Goal: Task Accomplishment & Management: Use online tool/utility

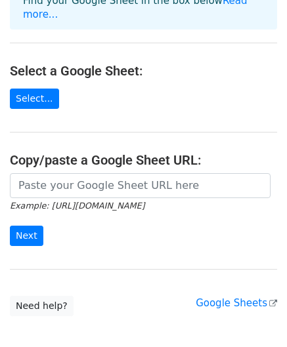
scroll to position [118, 0]
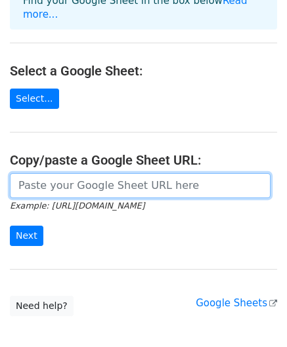
click at [65, 173] on input "url" at bounding box center [140, 185] width 261 height 25
click at [57, 177] on input "url" at bounding box center [140, 185] width 261 height 25
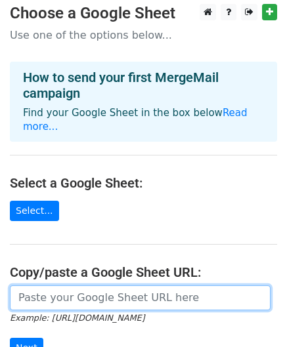
scroll to position [0, 0]
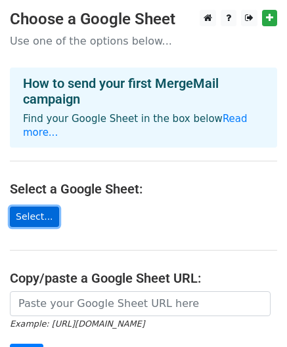
click at [32, 207] on link "Select..." at bounding box center [34, 217] width 49 height 20
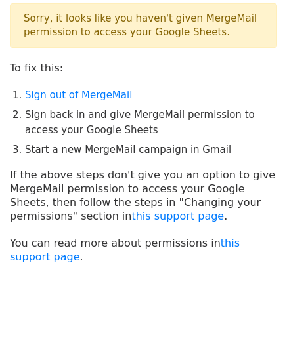
scroll to position [68, 0]
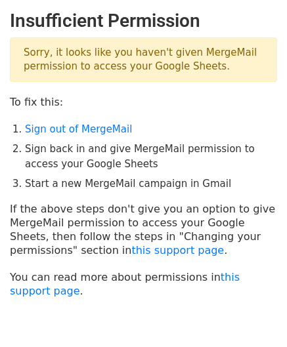
scroll to position [68, 0]
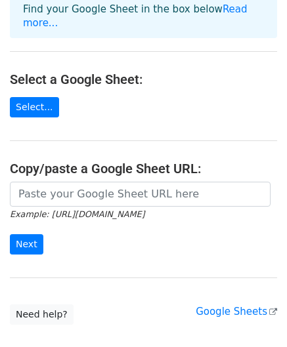
scroll to position [156, 0]
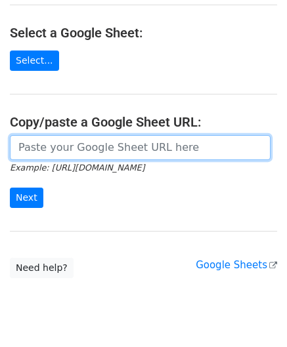
click at [104, 139] on input "url" at bounding box center [140, 147] width 261 height 25
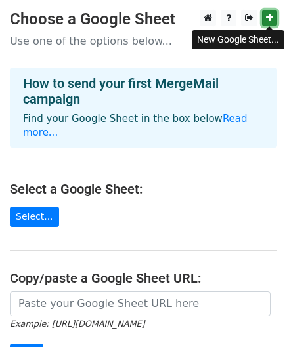
click at [273, 20] on link at bounding box center [269, 18] width 15 height 16
click at [265, 17] on link at bounding box center [269, 18] width 15 height 16
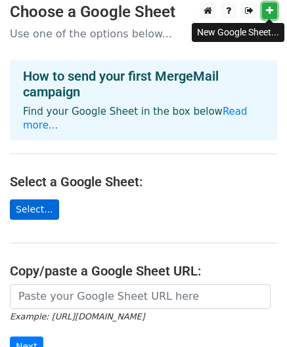
scroll to position [8, 0]
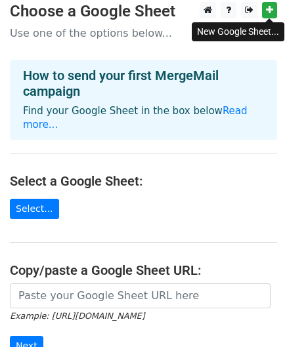
click at [38, 211] on main "Choose a Google Sheet Use one of the options below... How to send your first Me…" at bounding box center [143, 214] width 287 height 425
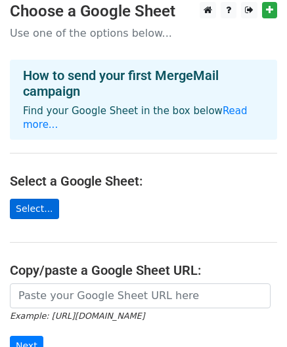
drag, startPoint x: 38, startPoint y: 211, endPoint x: 39, endPoint y: 203, distance: 7.9
click at [39, 203] on main "Choose a Google Sheet Use one of the options below... How to send your first Me…" at bounding box center [143, 214] width 287 height 425
click at [39, 203] on link "Select..." at bounding box center [34, 209] width 49 height 20
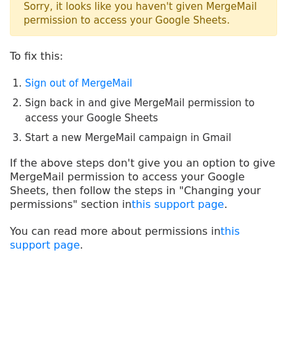
scroll to position [68, 0]
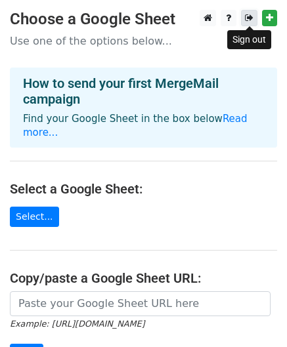
click at [246, 16] on icon at bounding box center [249, 17] width 9 height 9
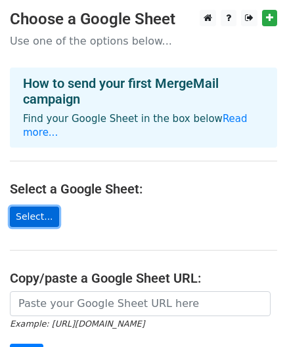
click at [17, 207] on link "Select..." at bounding box center [34, 217] width 49 height 20
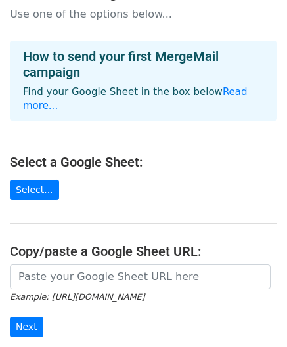
scroll to position [13, 0]
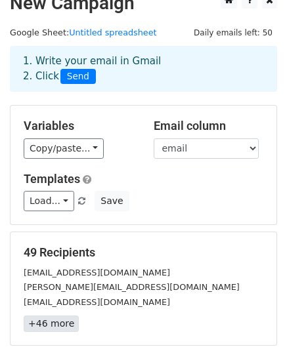
scroll to position [16, 0]
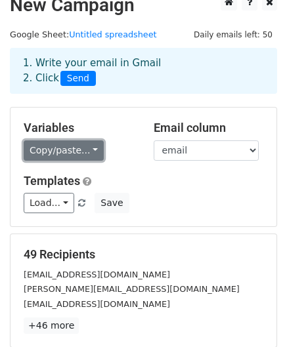
click at [87, 152] on link "Copy/paste..." at bounding box center [64, 151] width 80 height 20
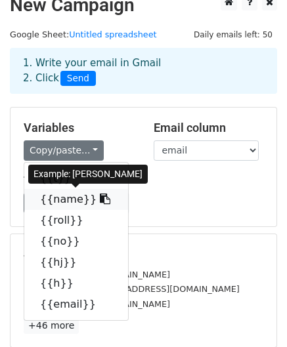
click at [74, 192] on link "{{name}}" at bounding box center [76, 199] width 104 height 21
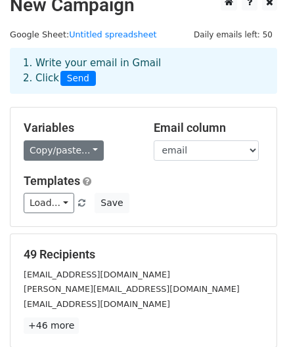
drag, startPoint x: 57, startPoint y: 160, endPoint x: 66, endPoint y: 158, distance: 8.8
click at [66, 158] on div "Variables Copy/paste... {{t}} {{name}} {{roll}} {{no}} {{hj}} {{h}} {{email}}" at bounding box center [79, 141] width 130 height 40
click at [66, 158] on link "Copy/paste..." at bounding box center [64, 151] width 80 height 20
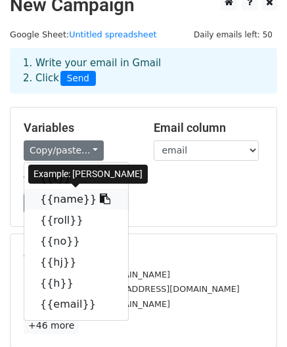
click at [65, 196] on link "{{name}}" at bounding box center [76, 199] width 104 height 21
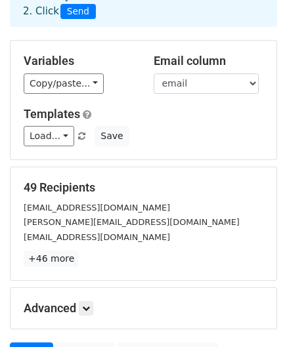
scroll to position [212, 0]
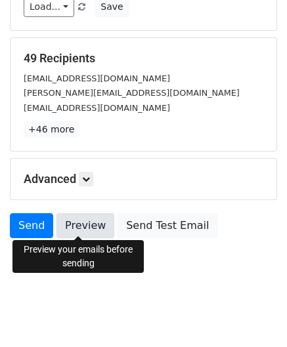
click at [56, 227] on link "Preview" at bounding box center [85, 225] width 58 height 25
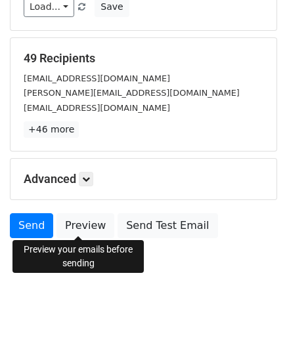
click at [55, 280] on body "New Campaign Daily emails left: 50 Google Sheet: Untitled spreadsheet 1. Write …" at bounding box center [143, 48] width 287 height 500
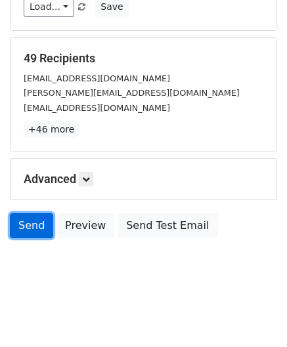
click at [24, 213] on link "Send" at bounding box center [31, 225] width 43 height 25
click at [26, 221] on link "Send" at bounding box center [31, 225] width 43 height 25
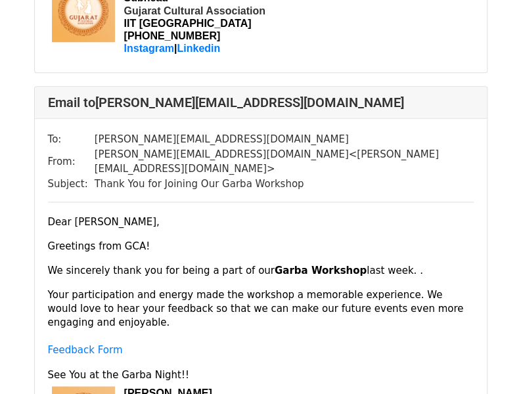
scroll to position [443, 0]
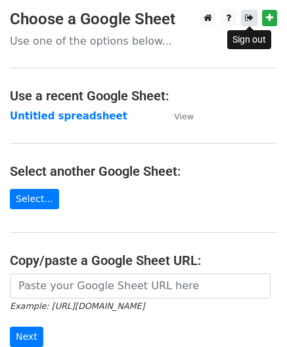
click at [246, 14] on icon at bounding box center [249, 17] width 9 height 9
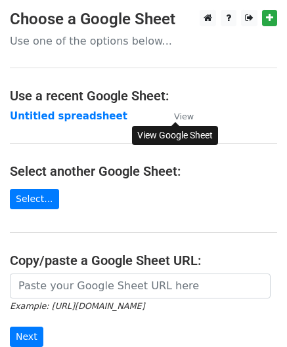
click at [175, 117] on small "View" at bounding box center [184, 117] width 20 height 10
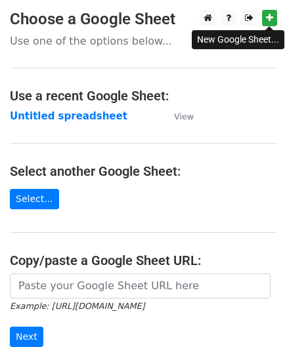
drag, startPoint x: 263, startPoint y: 9, endPoint x: 277, endPoint y: 26, distance: 21.4
click at [277, 26] on html "Choose a Google Sheet Use one of the options below... Use a recent Google Sheet…" at bounding box center [143, 261] width 287 height 523
click at [268, 18] on icon at bounding box center [269, 17] width 7 height 9
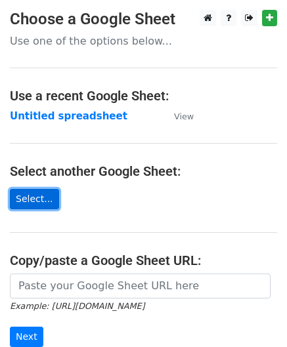
click at [37, 198] on link "Select..." at bounding box center [34, 199] width 49 height 20
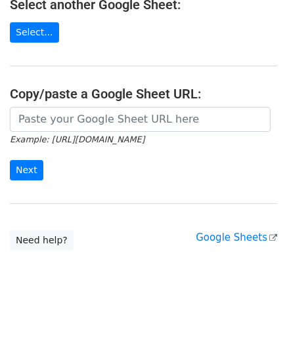
scroll to position [172, 0]
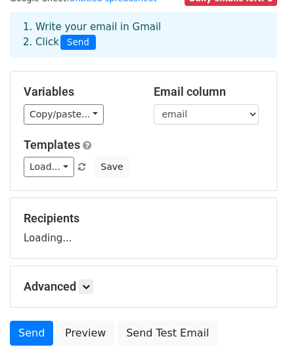
scroll to position [53, 0]
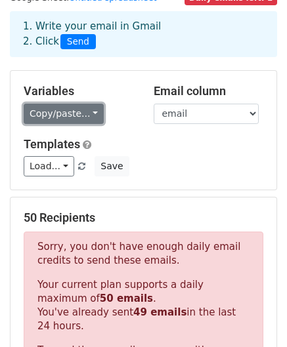
click at [64, 118] on link "Copy/paste..." at bounding box center [64, 114] width 80 height 20
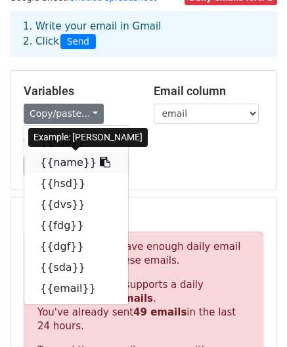
click at [62, 168] on link "{{name}}" at bounding box center [76, 162] width 104 height 21
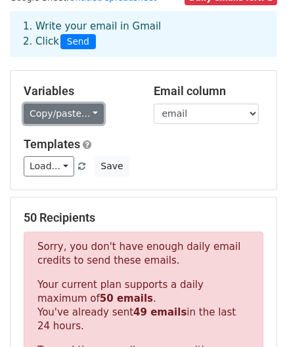
click at [76, 104] on link "Copy/paste..." at bounding box center [64, 114] width 80 height 20
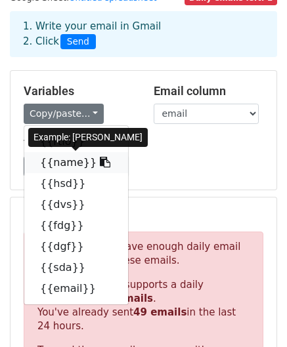
click at [66, 152] on link "{{name}}" at bounding box center [76, 162] width 104 height 21
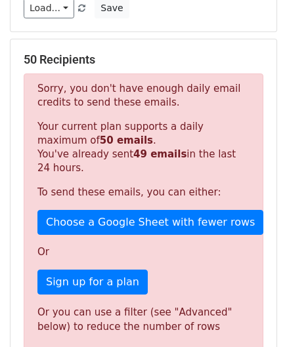
scroll to position [0, 0]
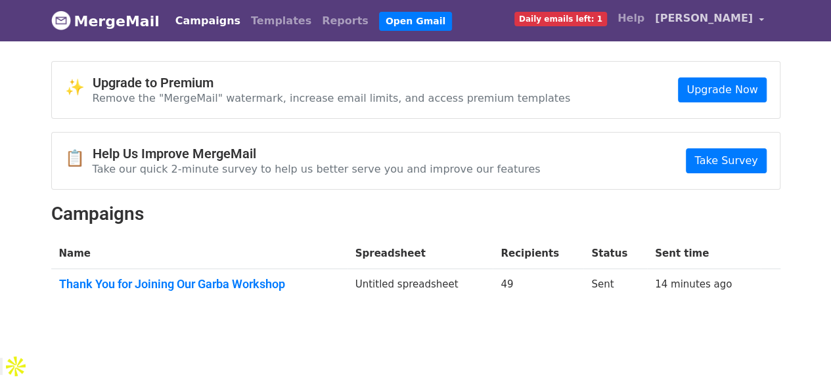
drag, startPoint x: 732, startPoint y: 5, endPoint x: 732, endPoint y: 18, distance: 13.1
click at [732, 18] on nav "MergeMail Campaigns Templates Reports Open Gmail Daily emails left: 1 Help Dhru…" at bounding box center [415, 20] width 729 height 41
click at [732, 18] on span "[PERSON_NAME]" at bounding box center [704, 19] width 98 height 16
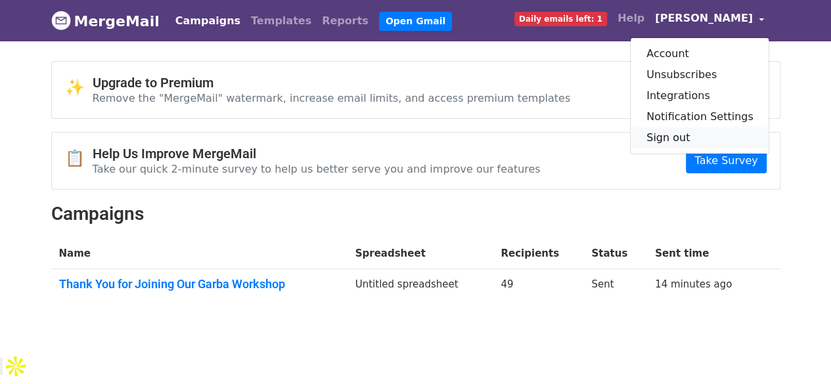
click at [685, 141] on link "Sign out" at bounding box center [700, 137] width 139 height 21
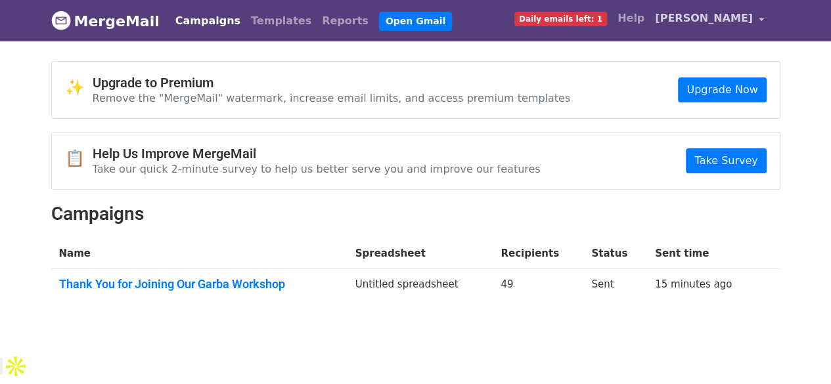
click at [705, 32] on link "[PERSON_NAME]" at bounding box center [710, 20] width 120 height 31
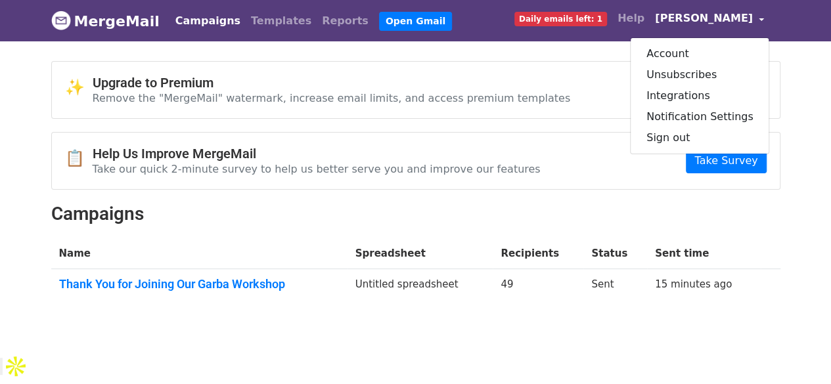
click at [705, 32] on link "[PERSON_NAME]" at bounding box center [710, 20] width 120 height 31
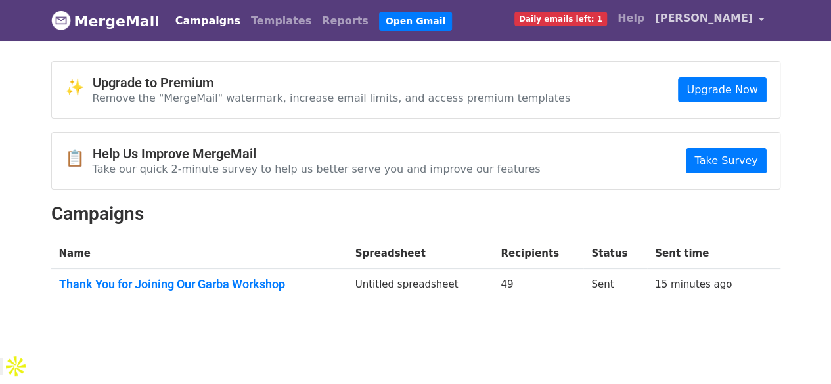
click at [705, 18] on span "[PERSON_NAME]" at bounding box center [704, 19] width 98 height 16
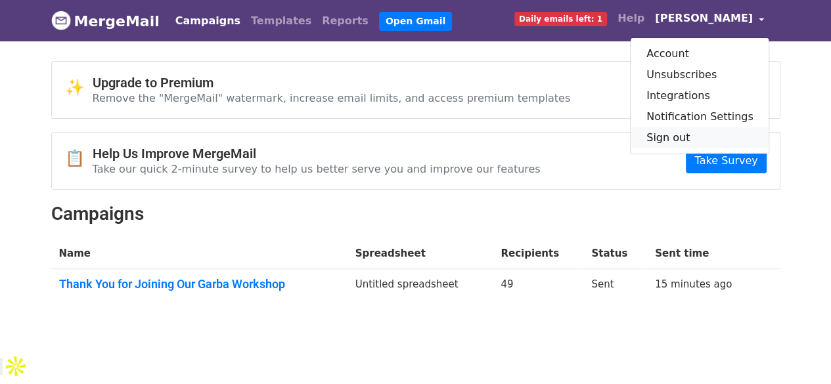
click at [687, 146] on link "Sign out" at bounding box center [700, 137] width 139 height 21
